Goal: Transaction & Acquisition: Register for event/course

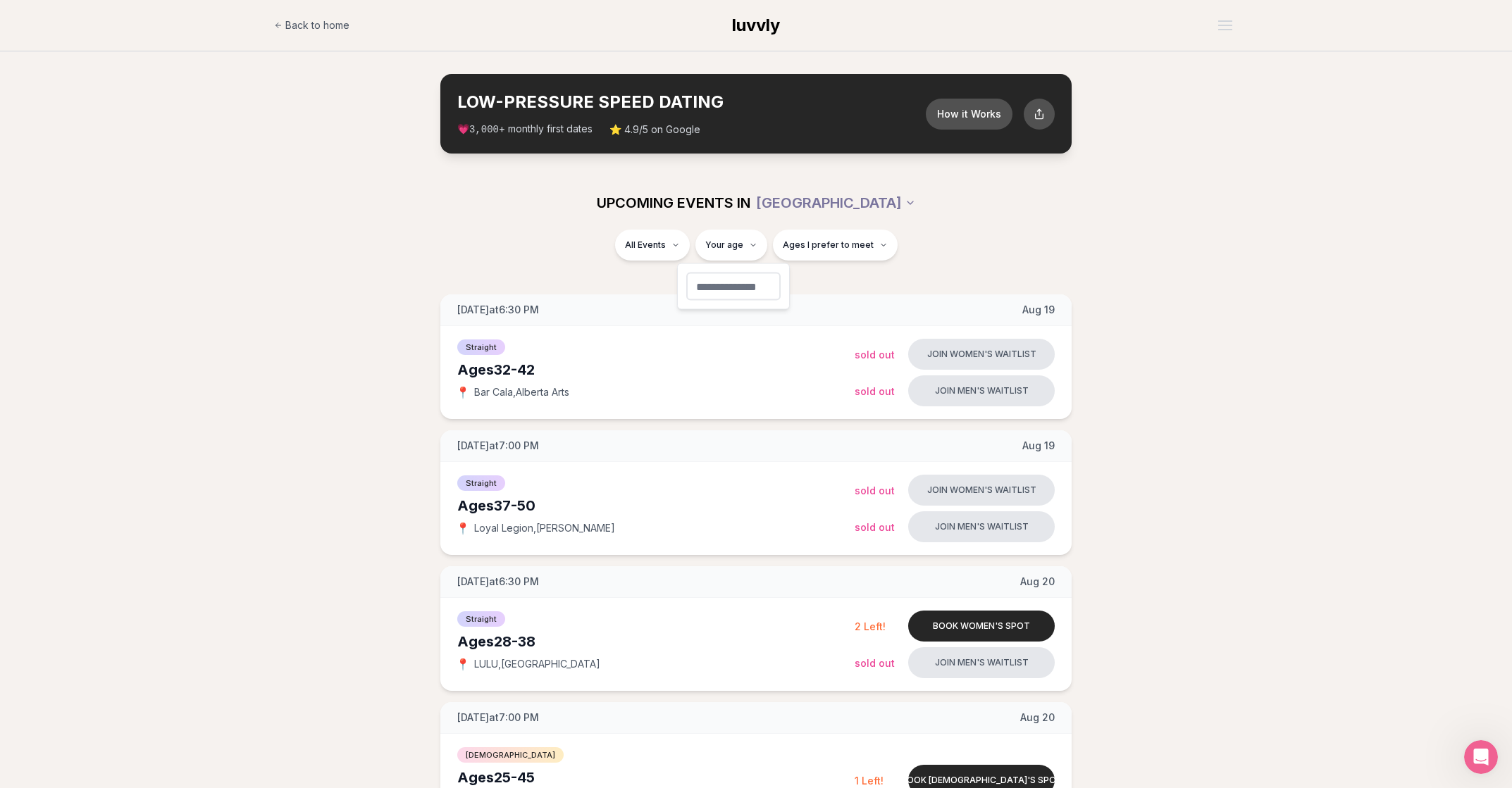
click at [729, 281] on input "number" at bounding box center [733, 286] width 94 height 28
type input "**"
click at [835, 244] on span "Ages I prefer to meet" at bounding box center [873, 245] width 91 height 12
click at [850, 298] on span "Around my age" at bounding box center [828, 299] width 71 height 14
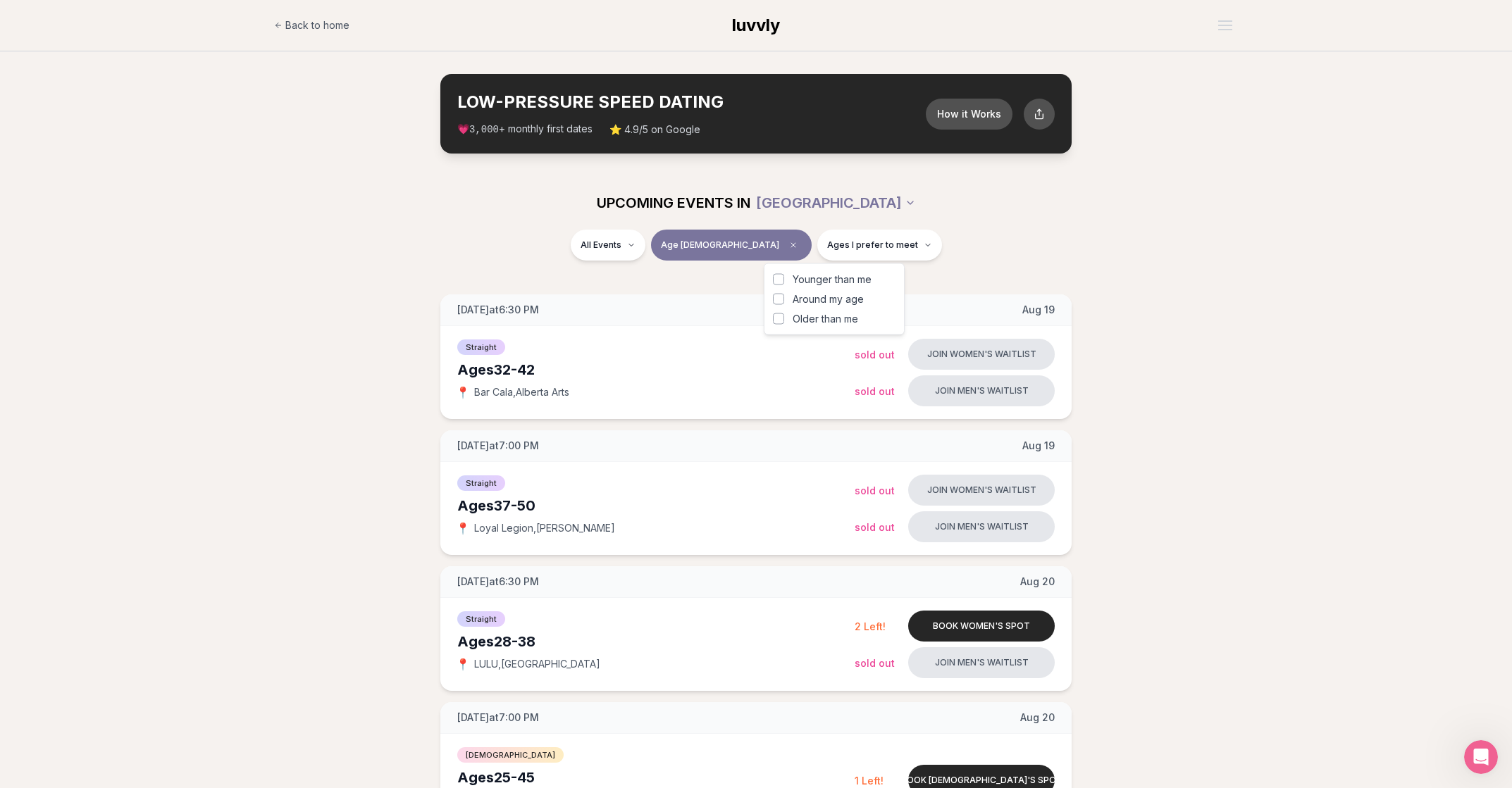
click at [784, 298] on button "Around my age" at bounding box center [779, 299] width 12 height 12
click at [845, 320] on span "Older than me" at bounding box center [825, 320] width 66 height 14
click at [784, 320] on button "Older than me" at bounding box center [779, 320] width 12 height 12
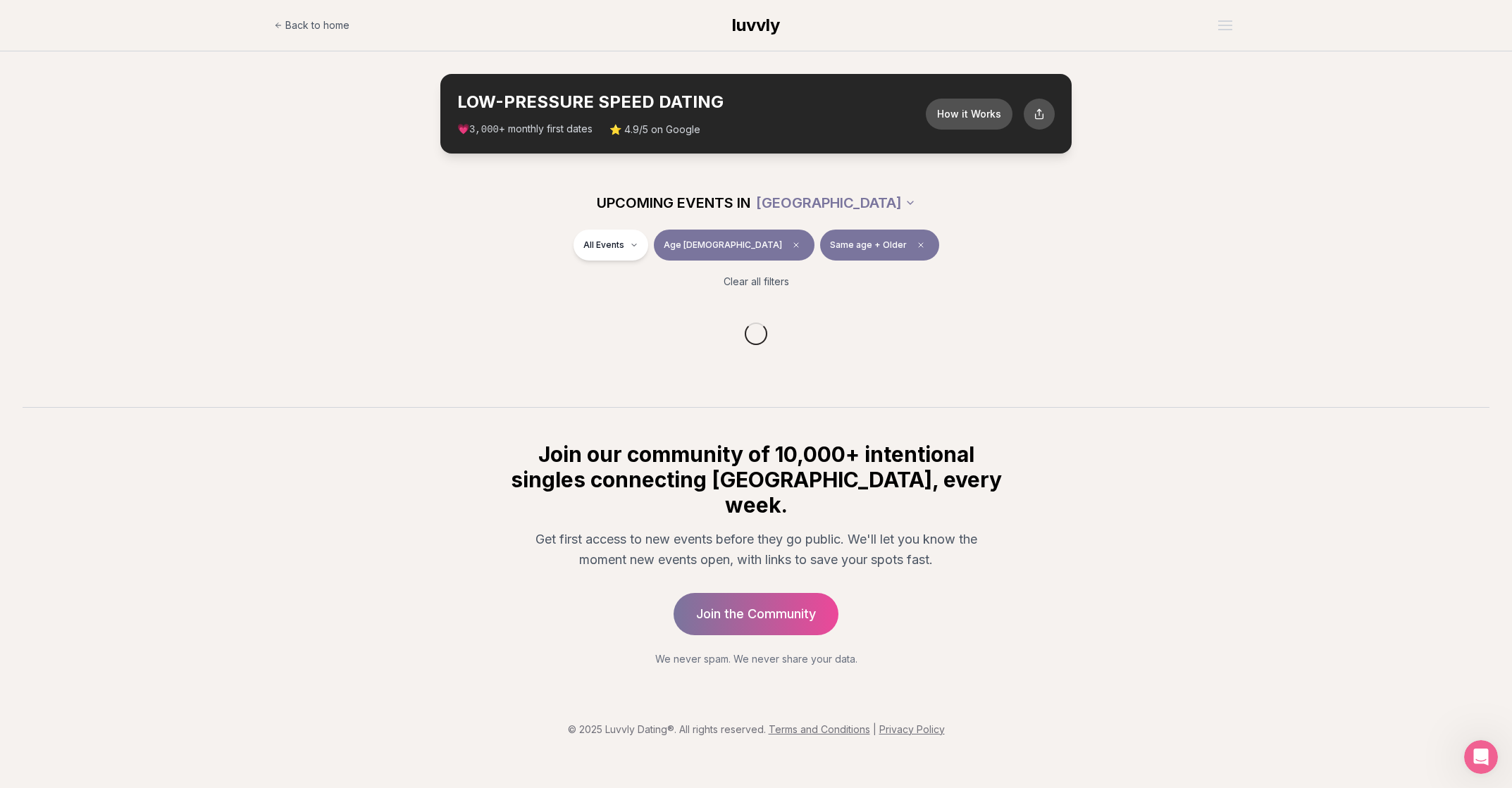
click at [958, 255] on div "All Events Age [DEMOGRAPHIC_DATA] Same age + Older" at bounding box center [756, 248] width 789 height 37
